Goal: Book appointment/travel/reservation

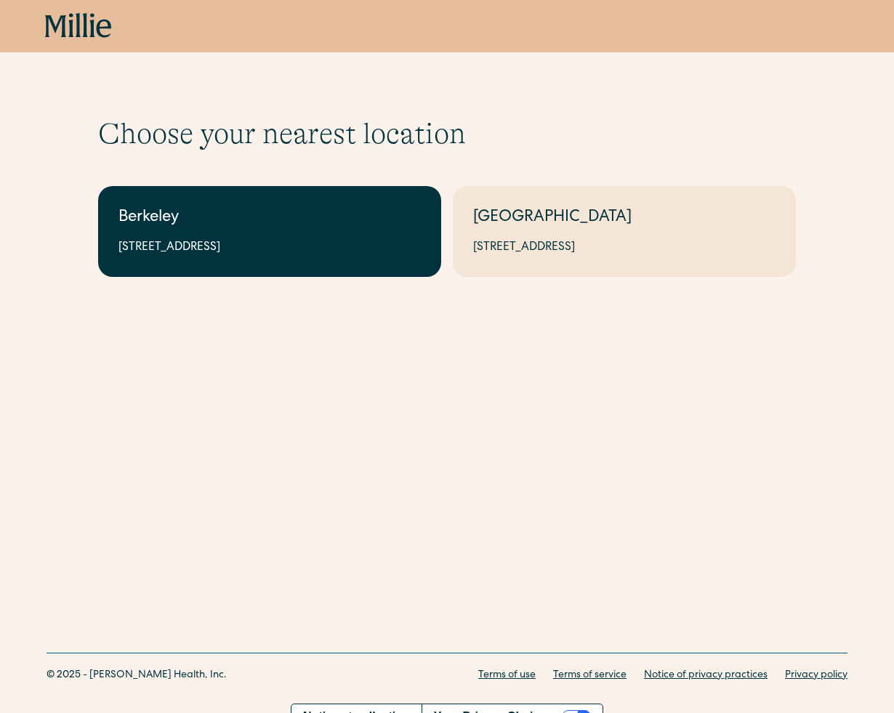
click at [236, 251] on div "2999 Regent St, Suite 524, Berkeley, CA 94705" at bounding box center [269, 247] width 302 height 17
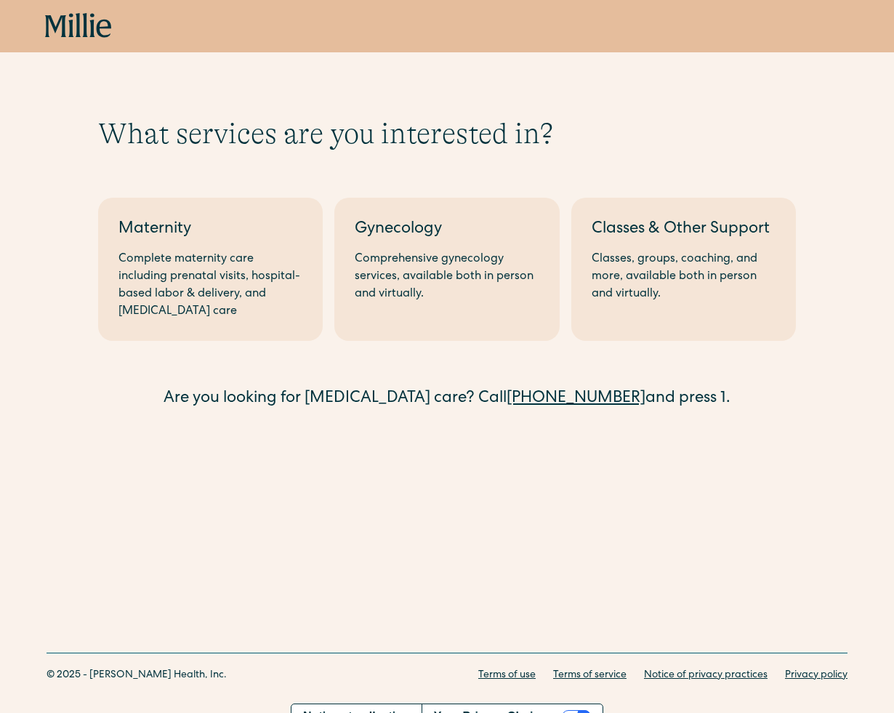
click at [86, 21] on icon at bounding box center [78, 26] width 67 height 26
